Goal: Task Accomplishment & Management: Complete application form

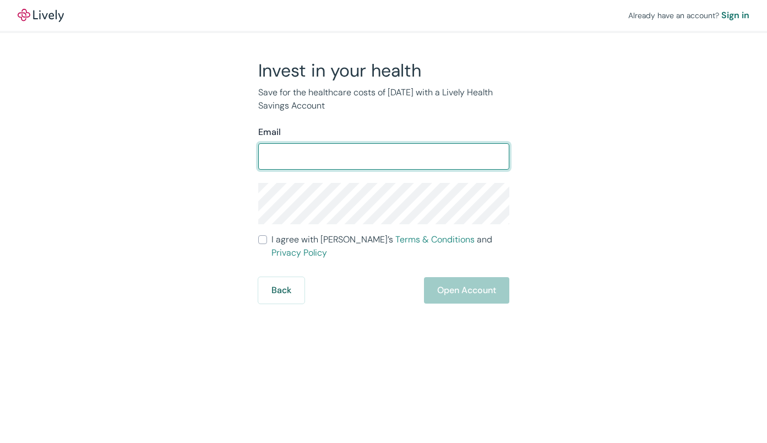
click at [301, 157] on input "Email" at bounding box center [383, 156] width 251 height 22
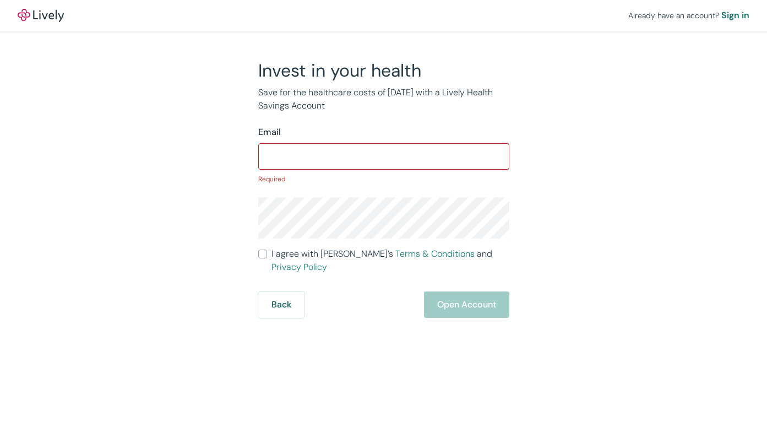
drag, startPoint x: 567, startPoint y: 329, endPoint x: 575, endPoint y: 323, distance: 9.9
click at [573, 326] on div "Already have an account? Sign in Invest in your health Save for the healthcare …" at bounding box center [383, 221] width 767 height 443
click at [352, 150] on input "Email" at bounding box center [383, 156] width 251 height 22
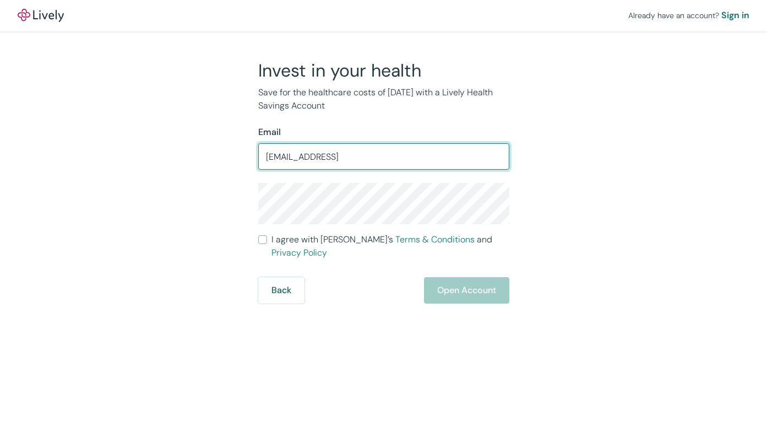
click at [355, 158] on input "[EMAIL_ADDRESS]" at bounding box center [383, 156] width 251 height 22
type input "[EMAIL_ADDRESS][DOMAIN_NAME]"
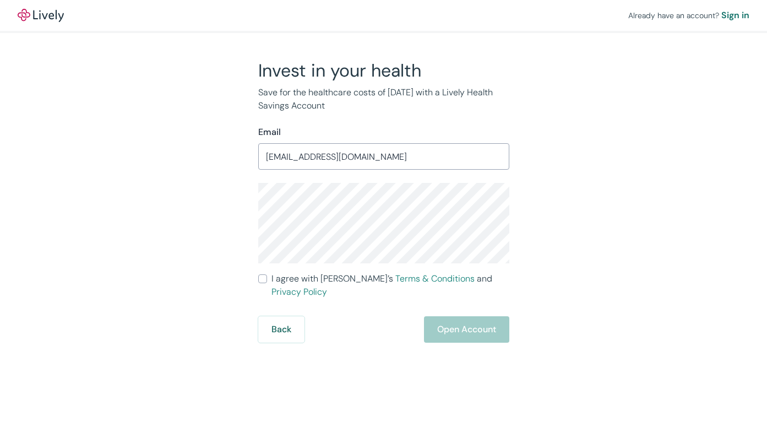
click at [263, 278] on input "I agree with Lively’s Terms & Conditions and Privacy Policy" at bounding box center [262, 278] width 9 height 9
checkbox input "true"
click at [464, 318] on button "Open Account" at bounding box center [466, 329] width 85 height 26
